Goal: Information Seeking & Learning: Understand process/instructions

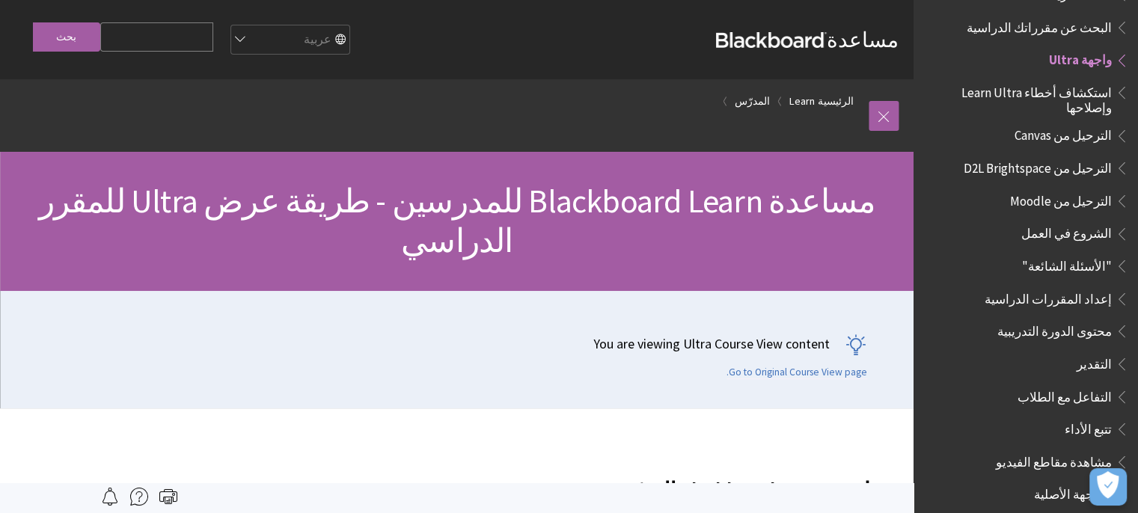
click at [1070, 221] on span "الشروع في العمل" at bounding box center [1066, 231] width 91 height 20
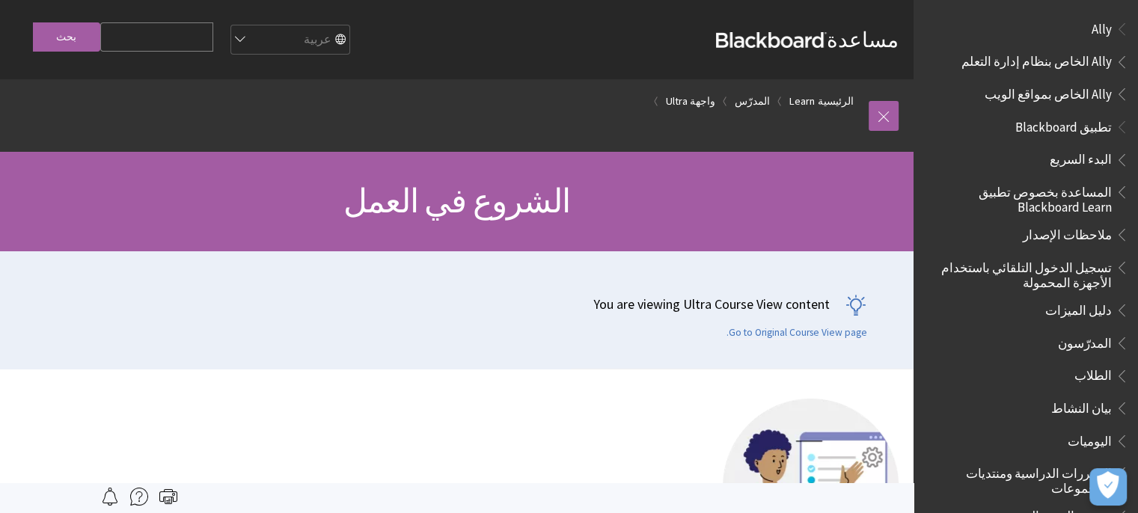
scroll to position [1613, 0]
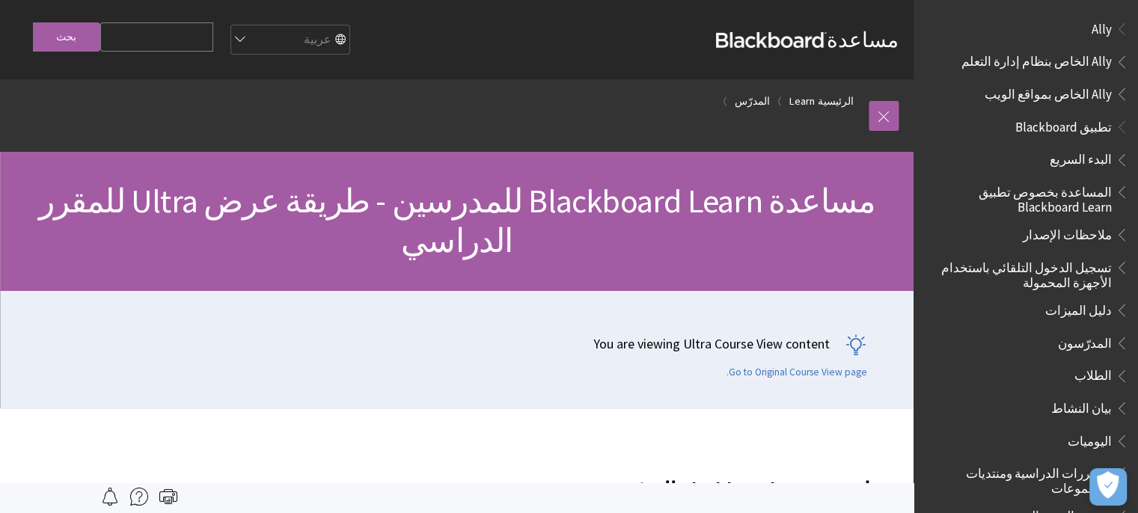
scroll to position [1439, 0]
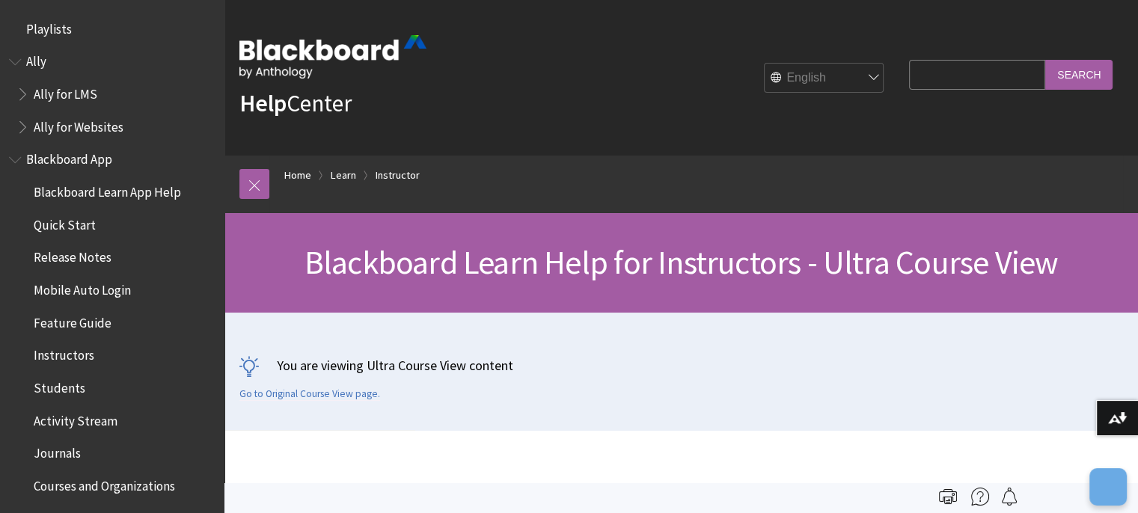
scroll to position [1811, 0]
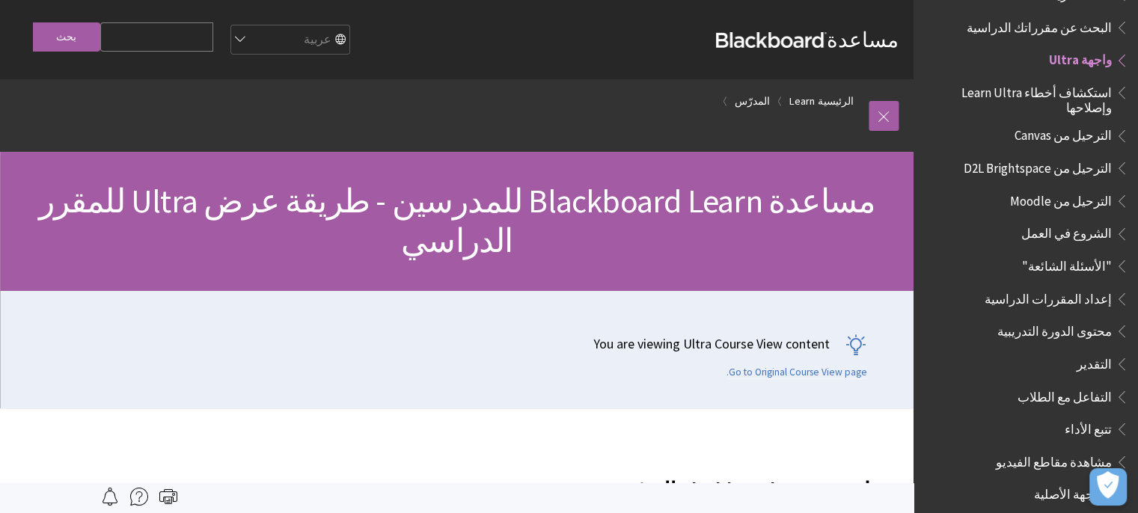
scroll to position [449, 0]
